Goal: Obtain resource: Obtain resource

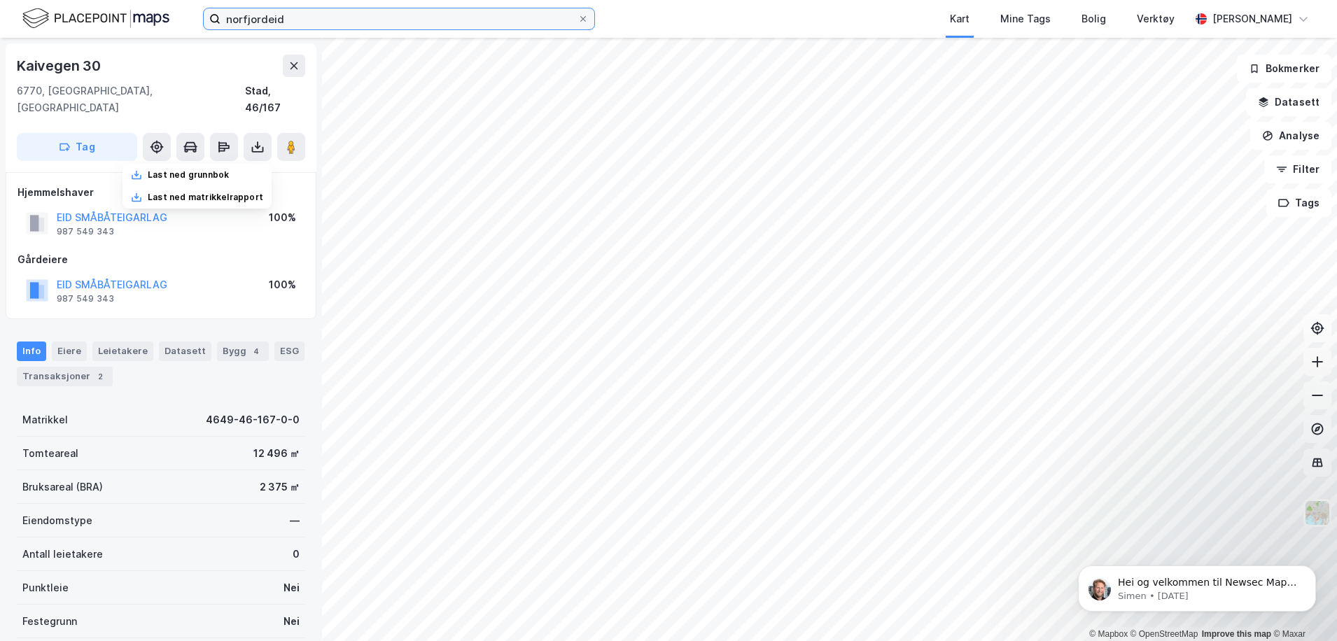
click at [300, 15] on input "norfjordeid" at bounding box center [398, 18] width 357 height 21
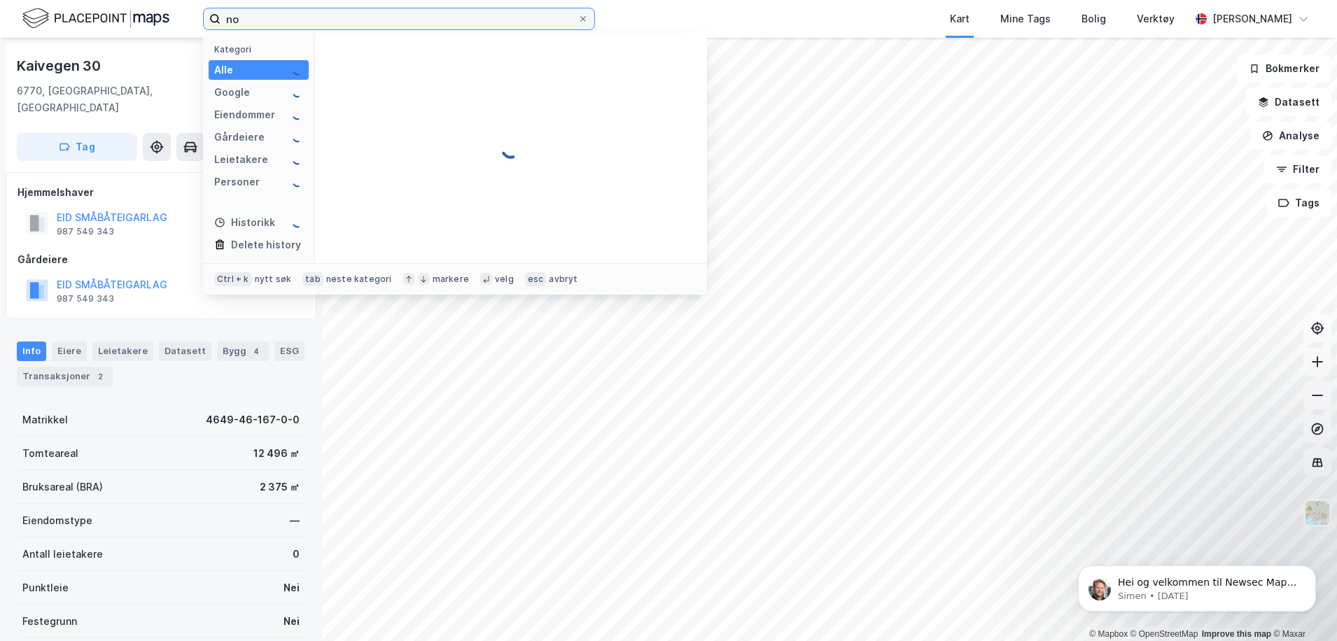
type input "n"
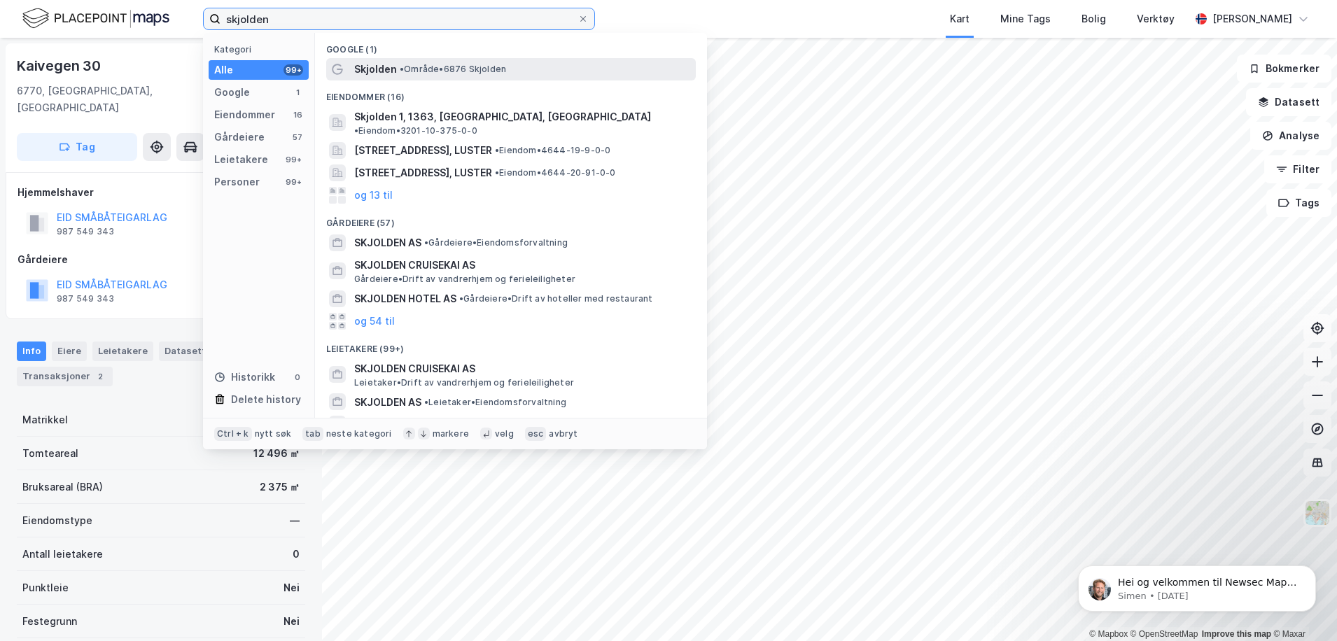
type input "skjolden"
click at [430, 67] on span "• Område • 6876 Skjolden" at bounding box center [453, 69] width 106 height 11
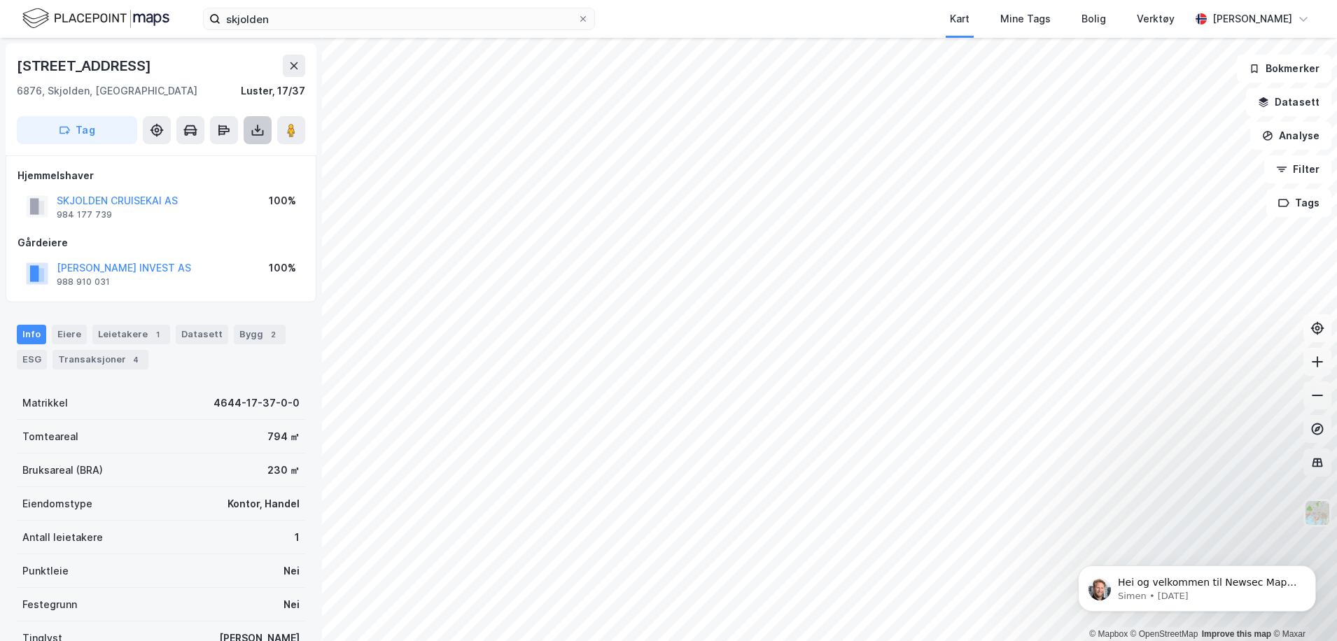
click at [258, 136] on icon at bounding box center [258, 130] width 14 height 14
click at [179, 159] on div "Last ned grunnbok" at bounding box center [188, 158] width 81 height 11
click at [269, 127] on button at bounding box center [258, 130] width 28 height 28
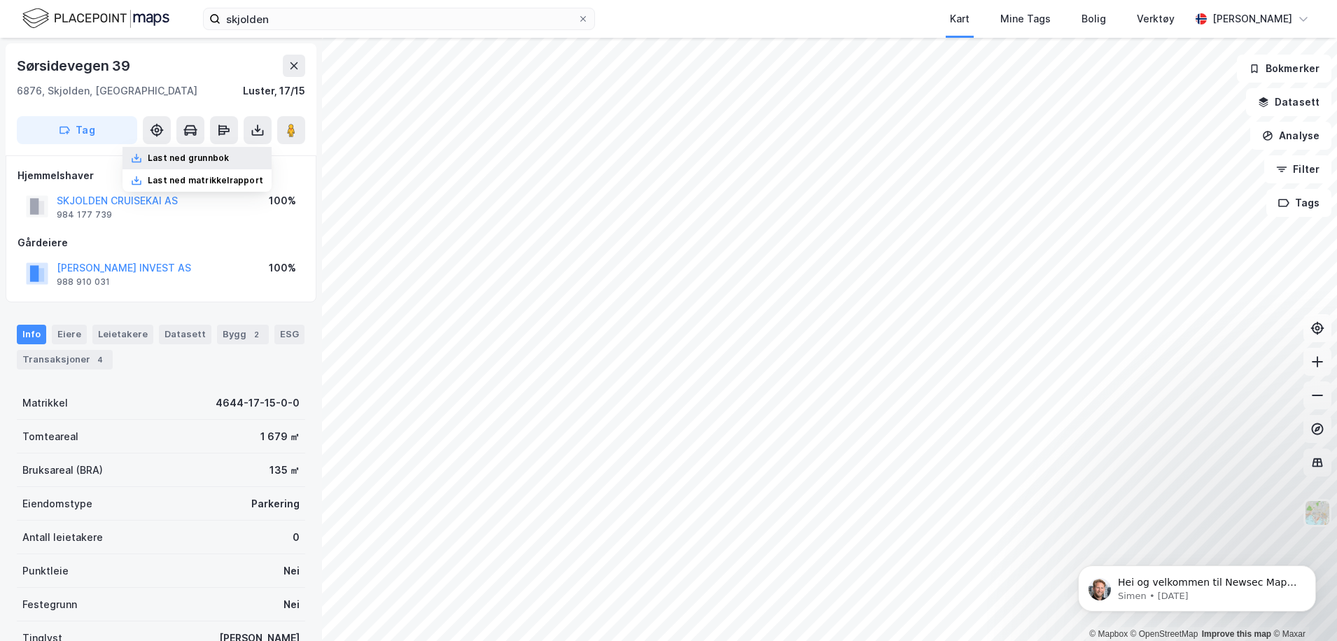
click at [222, 156] on div "Last ned grunnbok" at bounding box center [188, 158] width 81 height 11
click at [262, 134] on icon at bounding box center [258, 133] width 12 height 6
click at [214, 160] on div "Last ned grunnbok" at bounding box center [188, 158] width 81 height 11
click at [256, 133] on icon at bounding box center [258, 130] width 14 height 14
click at [228, 163] on div "Last ned grunnbok" at bounding box center [188, 158] width 81 height 11
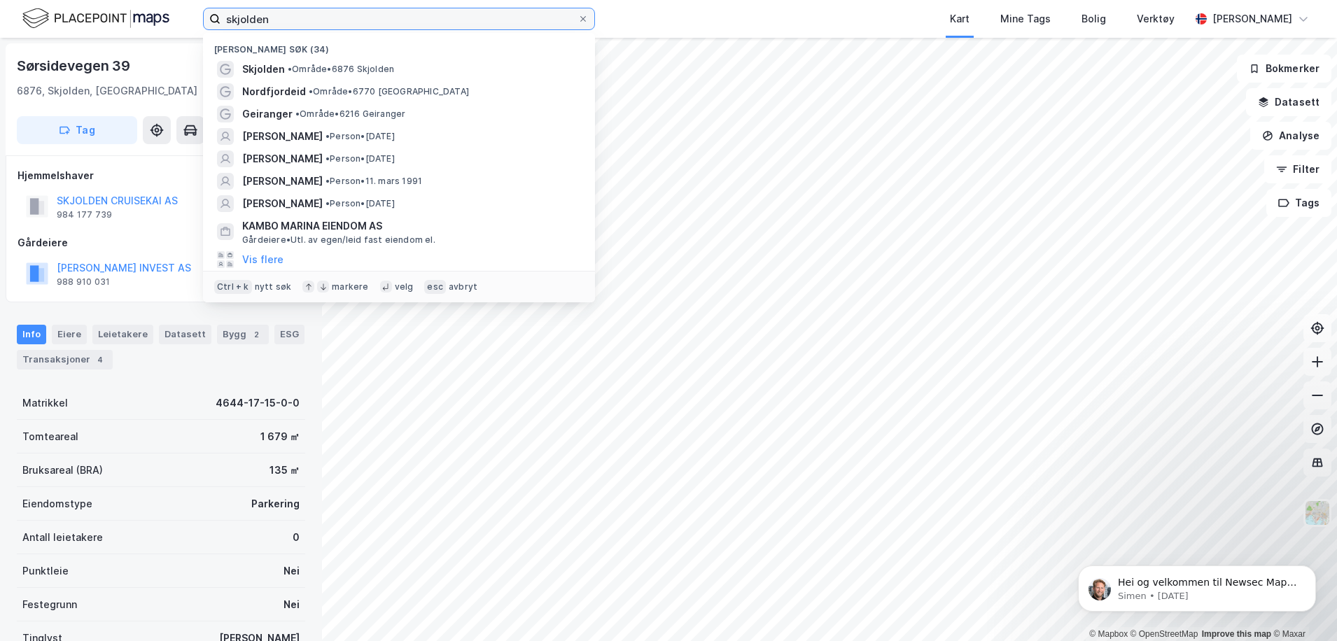
drag, startPoint x: 321, startPoint y: 17, endPoint x: 194, endPoint y: 13, distance: 127.4
click at [191, 13] on div "skjolden Nylige søk (34) Skjolden • Område • 6876 [GEOGRAPHIC_DATA] • Område • …" at bounding box center [668, 19] width 1337 height 38
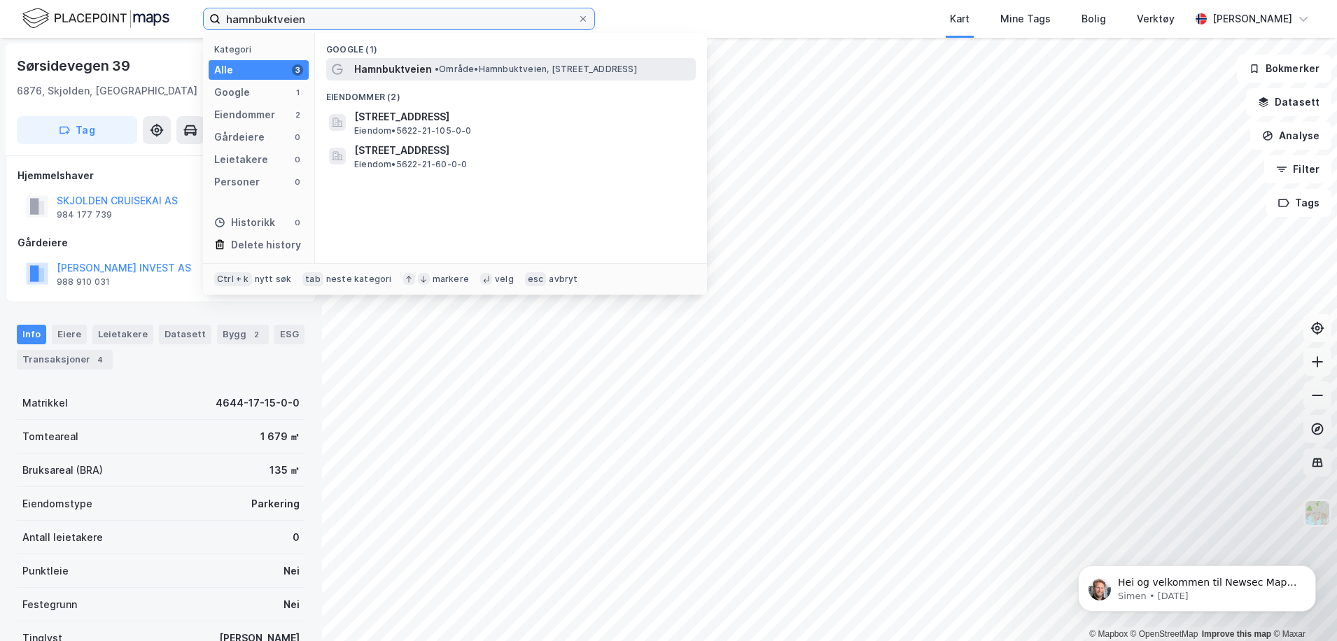
type input "hamnbuktveien"
click at [398, 64] on span "Hamnbuktveien" at bounding box center [393, 69] width 78 height 17
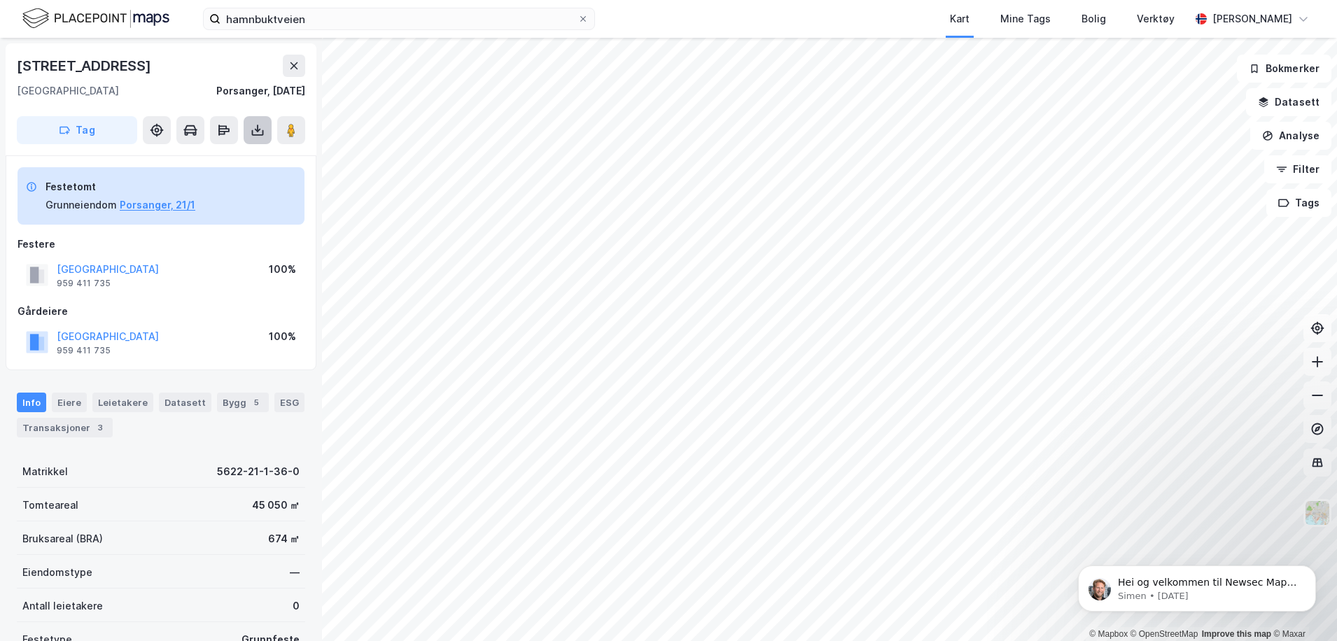
click at [258, 131] on icon at bounding box center [258, 130] width 6 height 3
click at [211, 153] on div "Last ned grunnbok" at bounding box center [188, 158] width 81 height 11
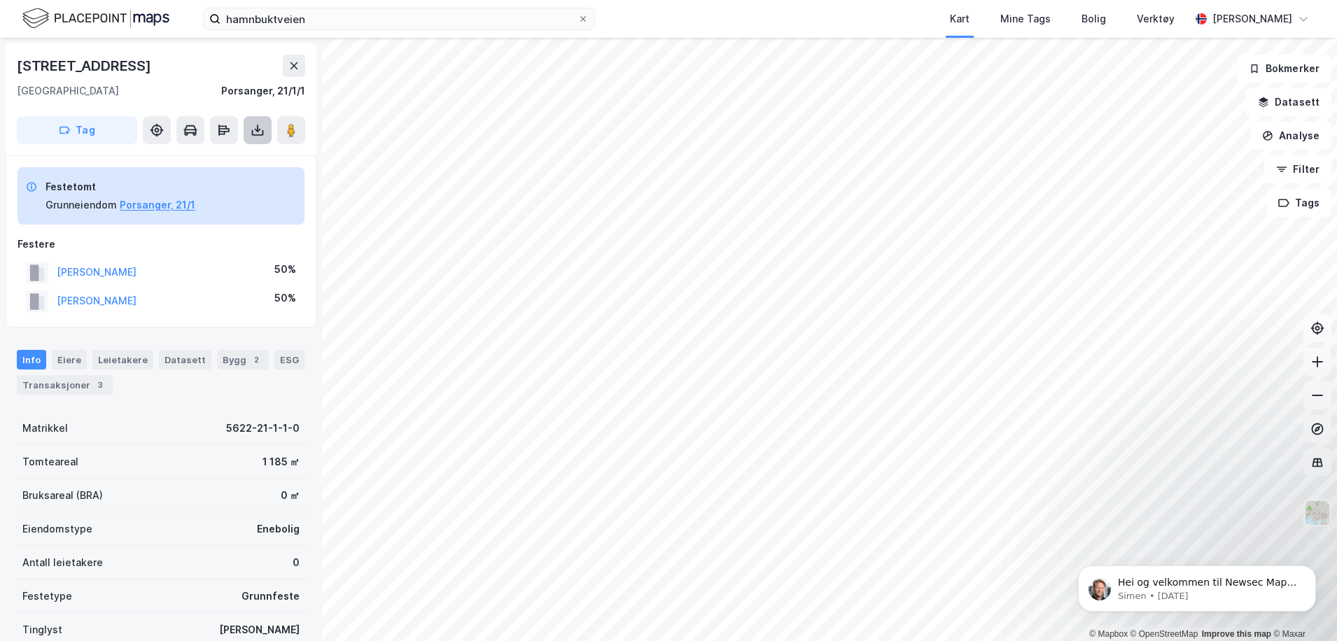
click at [259, 130] on icon at bounding box center [258, 130] width 6 height 3
click at [225, 157] on div "Last ned grunnbok" at bounding box center [188, 158] width 81 height 11
